Goal: Navigation & Orientation: Find specific page/section

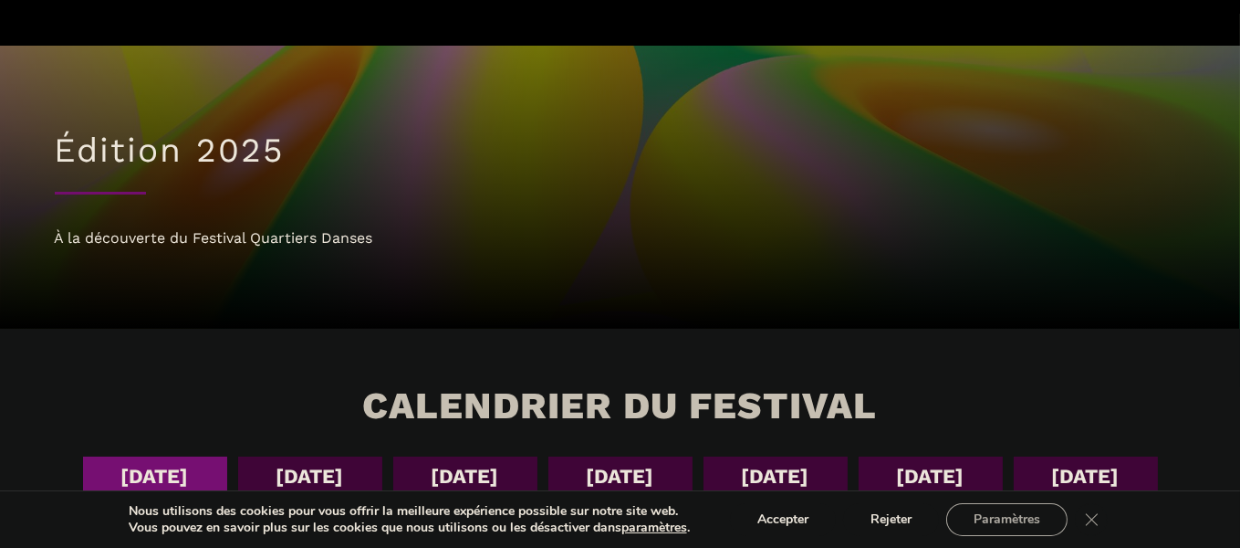
scroll to position [202, 0]
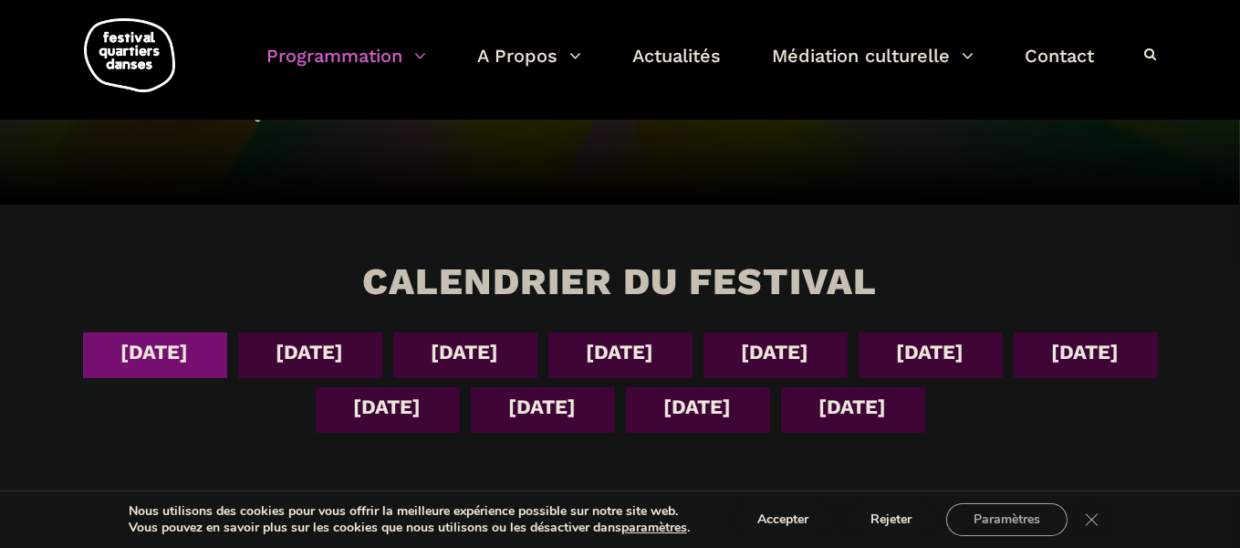
click at [469, 351] on div "[DATE]" at bounding box center [466, 352] width 68 height 32
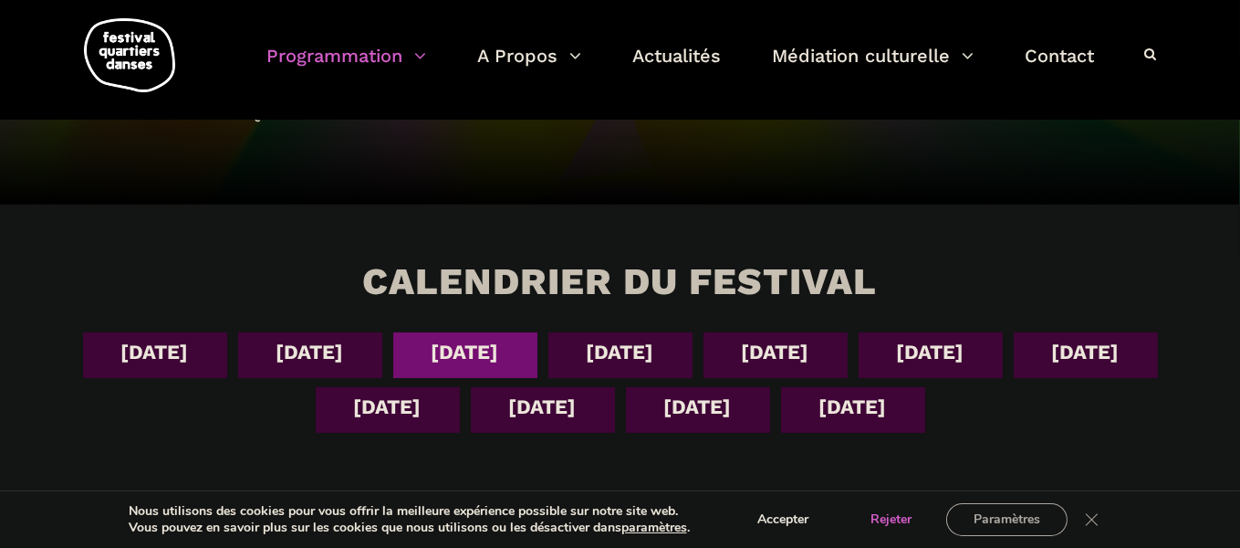
click at [897, 523] on button "Rejeter" at bounding box center [891, 519] width 96 height 33
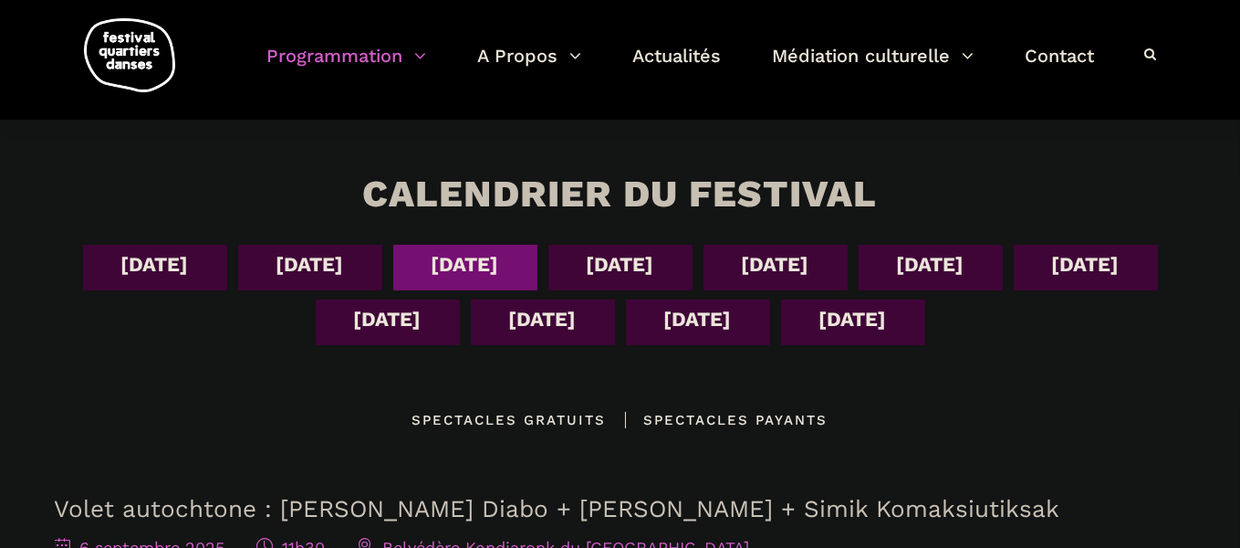
scroll to position [405, 0]
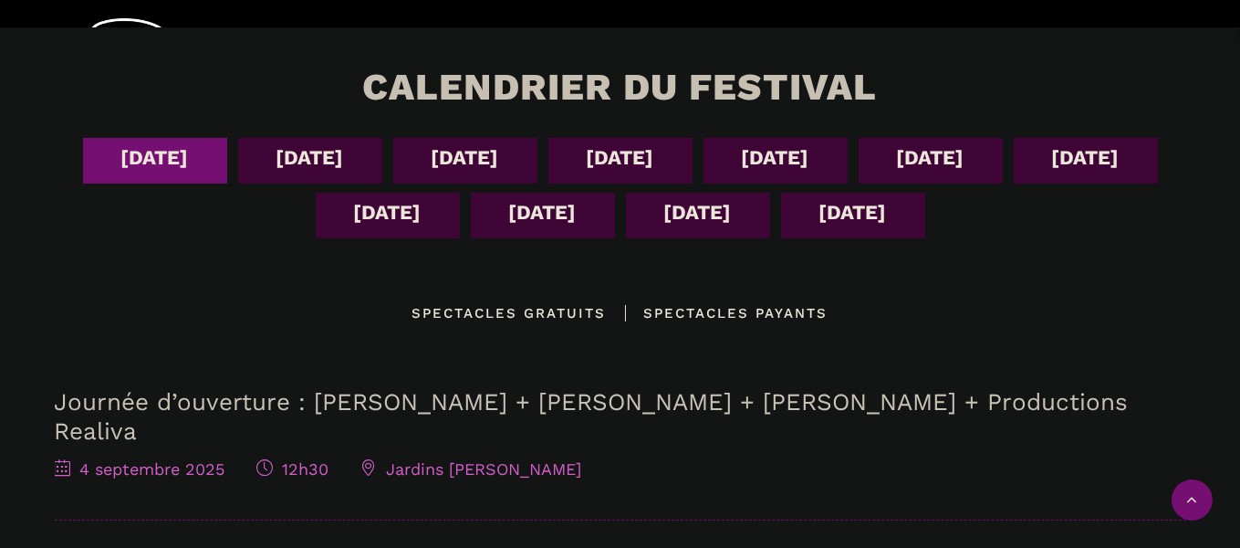
scroll to position [405, 0]
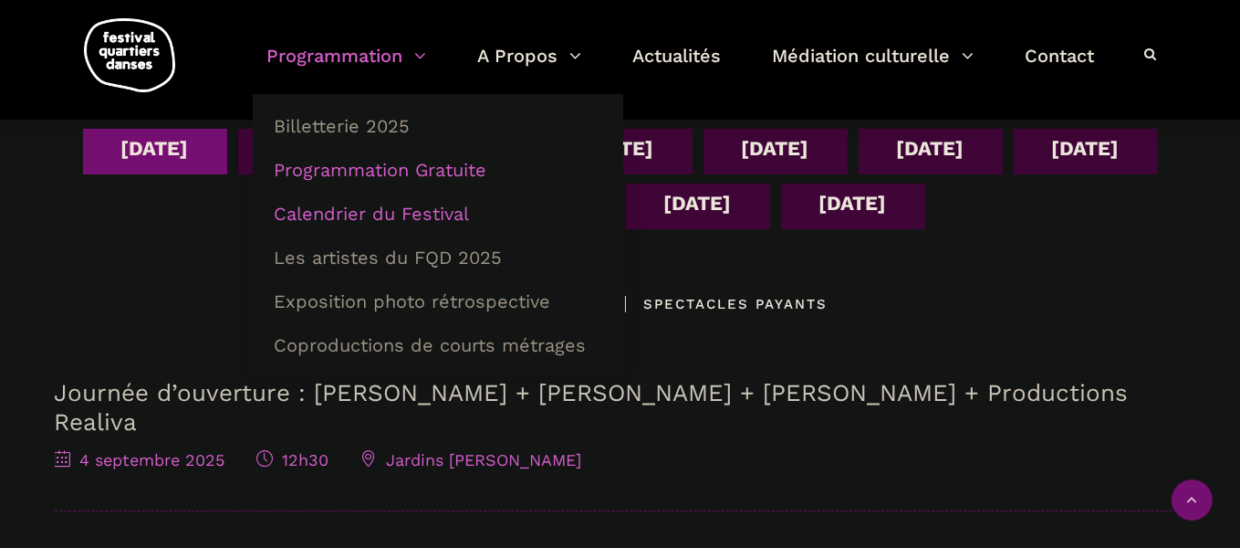
click at [375, 169] on link "Programmation Gratuite" at bounding box center [438, 170] width 350 height 42
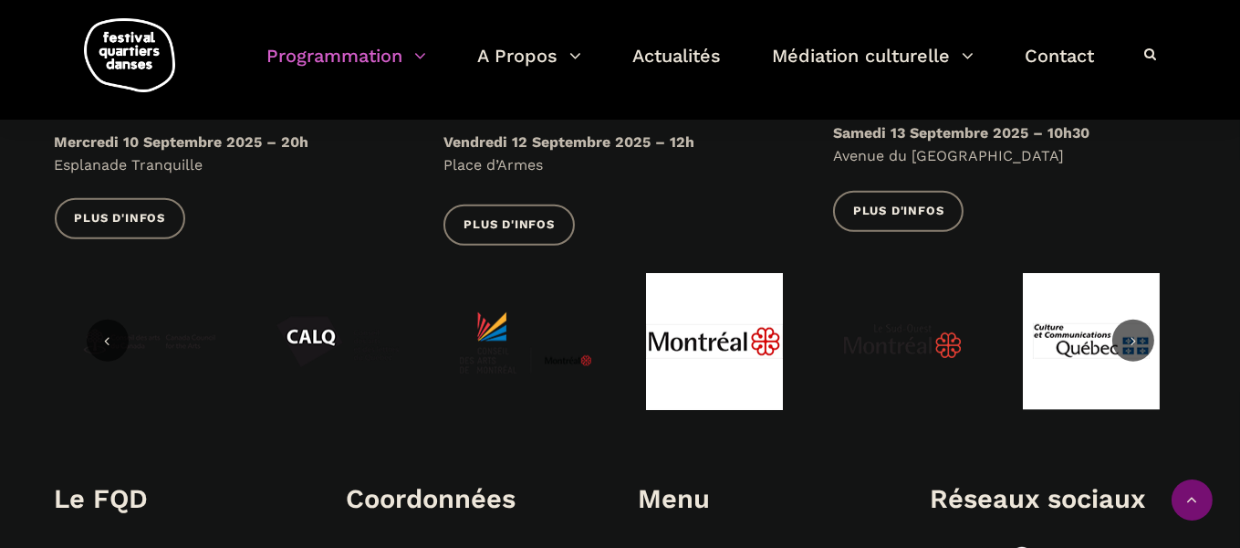
scroll to position [2433, 0]
